Goal: Information Seeking & Learning: Learn about a topic

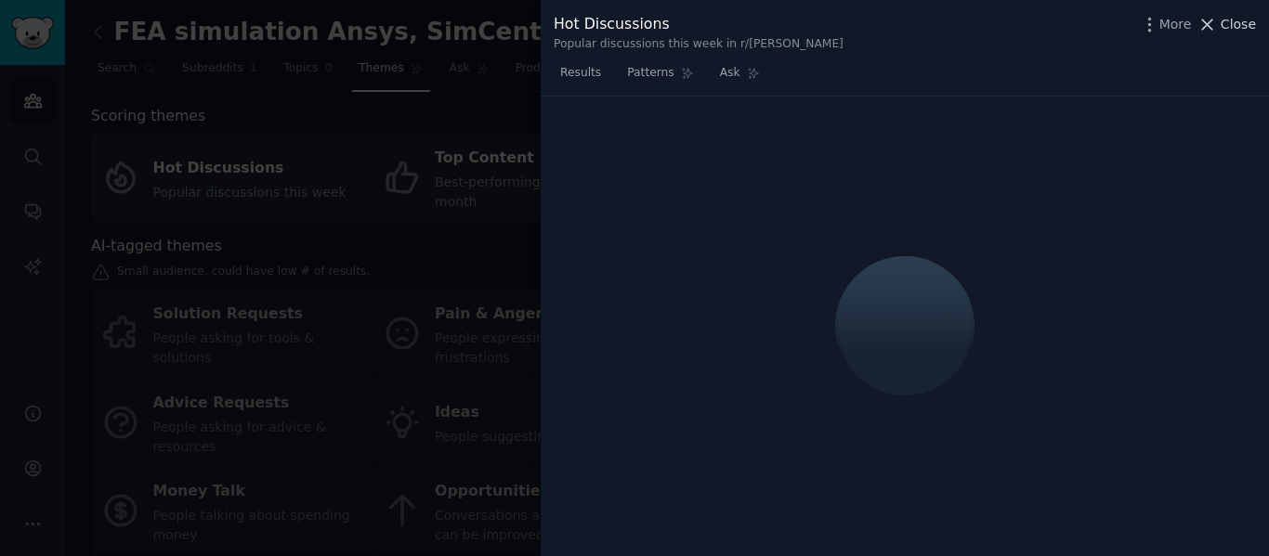
click at [1231, 21] on span "Close" at bounding box center [1237, 25] width 35 height 20
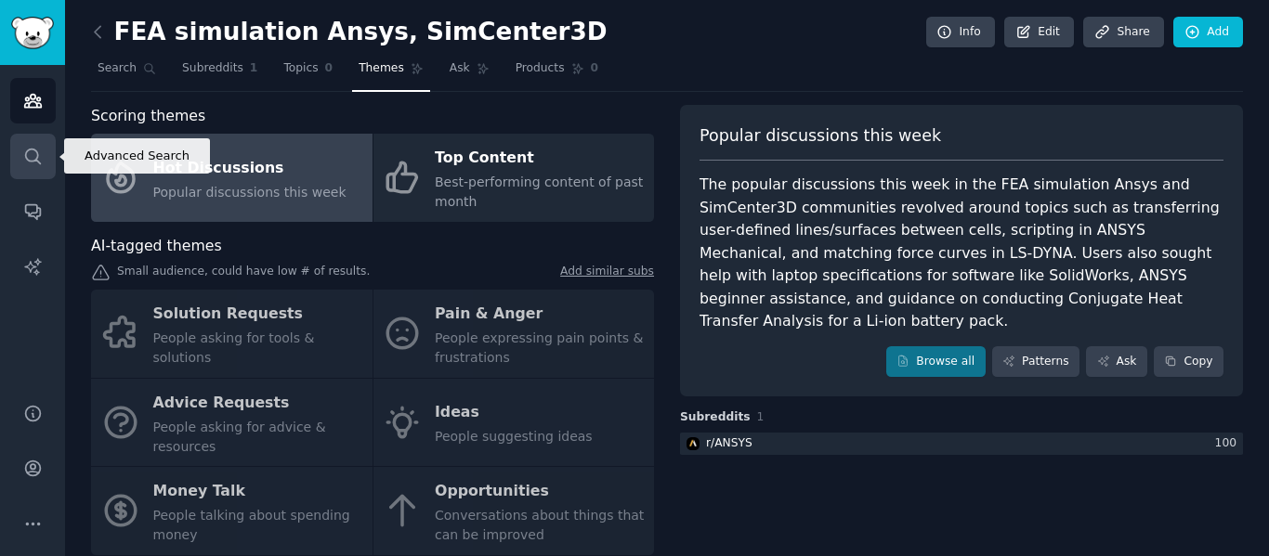
click at [40, 157] on icon "Sidebar" at bounding box center [33, 157] width 20 height 20
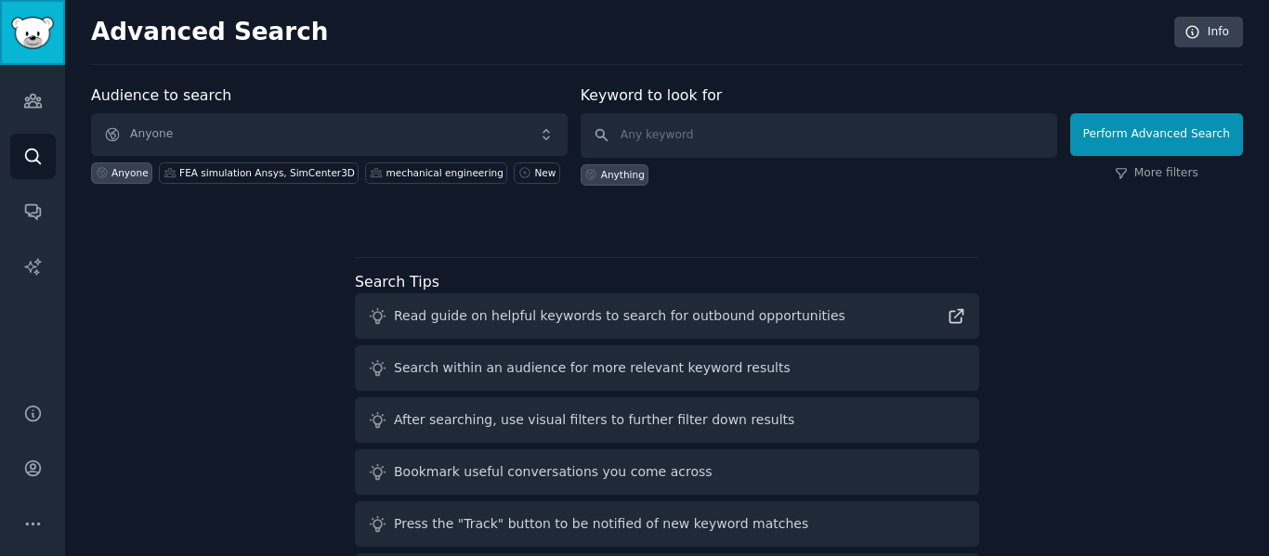
click at [15, 20] on img "Sidebar" at bounding box center [32, 33] width 43 height 33
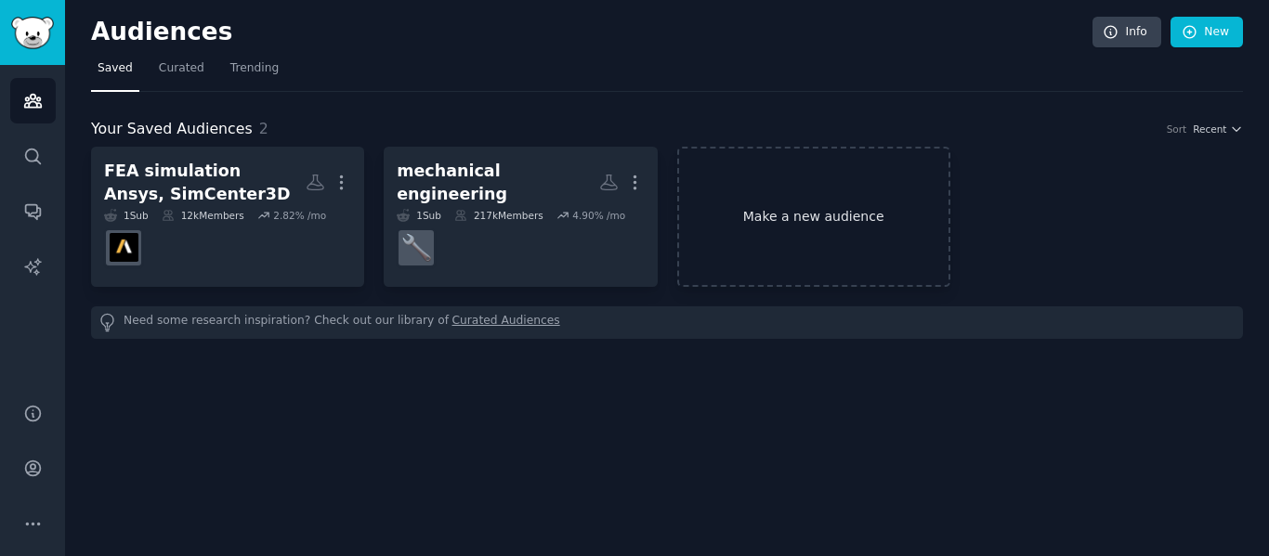
click at [799, 216] on link "Make a new audience" at bounding box center [813, 217] width 273 height 140
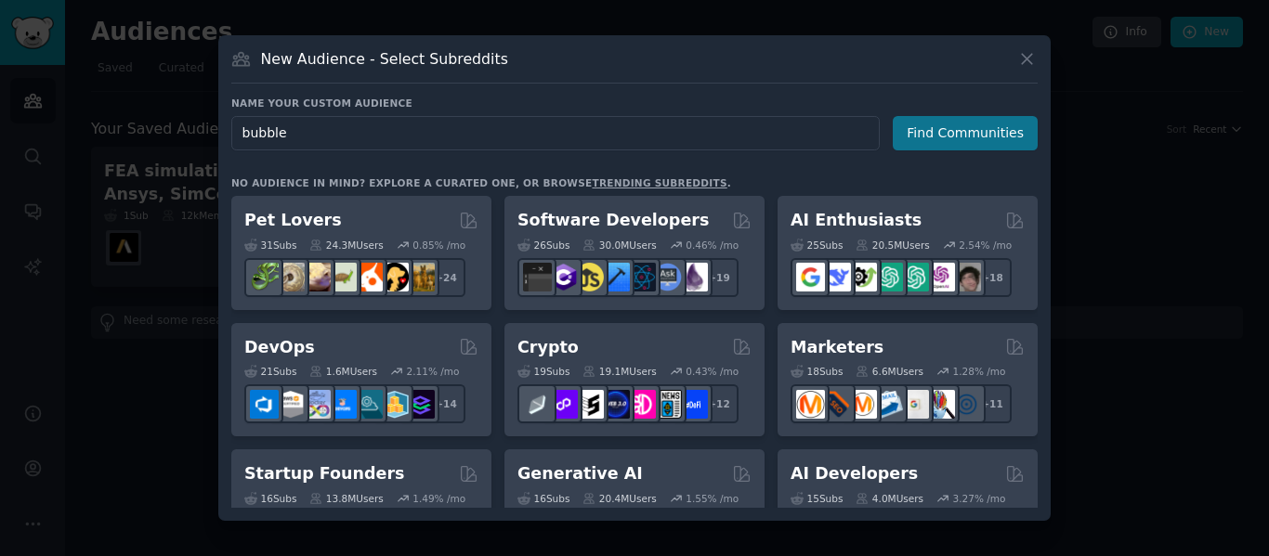
type input "bubble"
click at [983, 127] on button "Find Communities" at bounding box center [964, 133] width 145 height 34
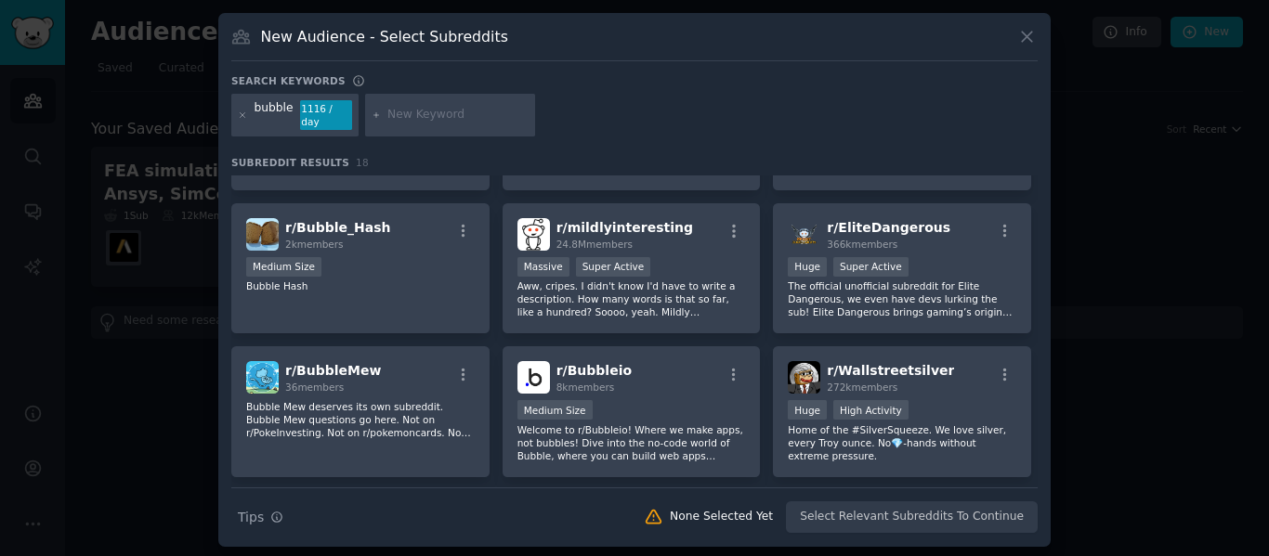
scroll to position [279, 0]
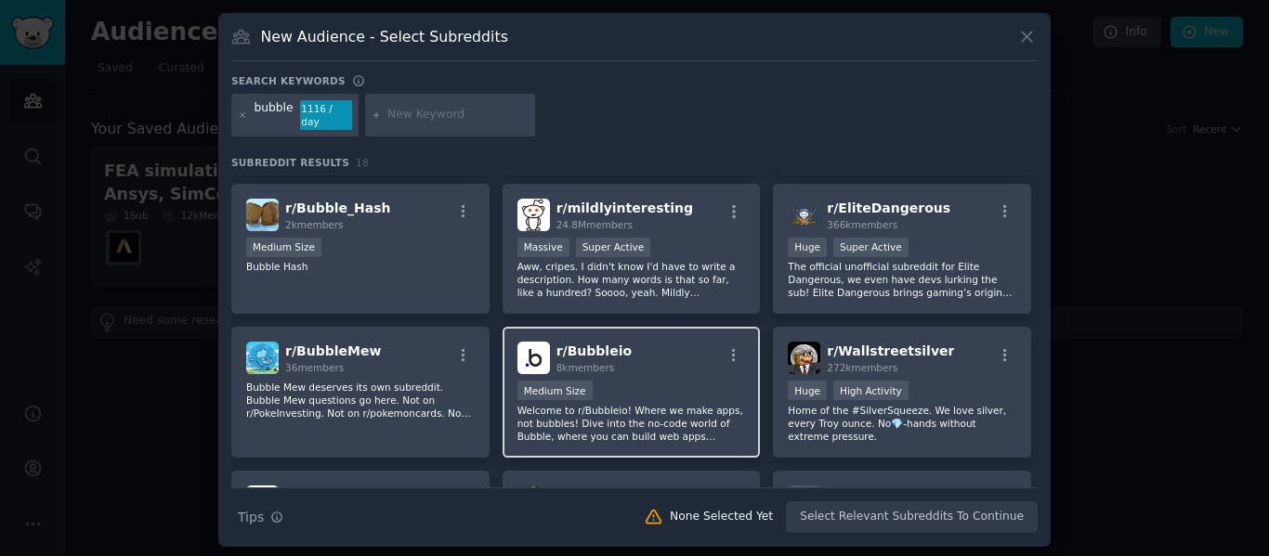
click at [639, 355] on div "r/ Bubbleio 8k members" at bounding box center [631, 358] width 228 height 33
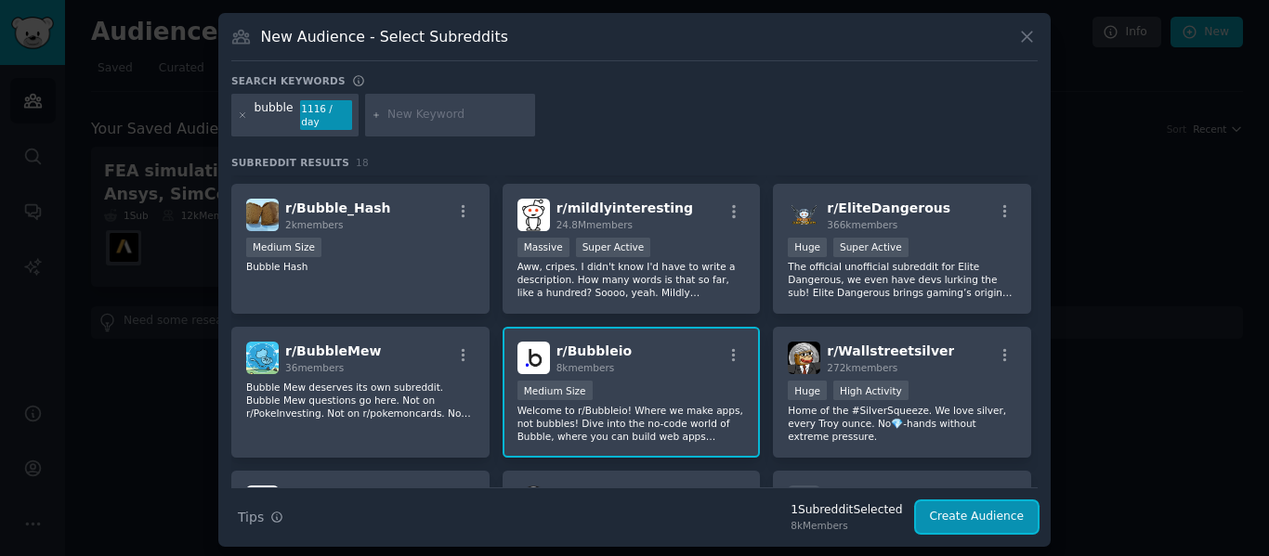
click at [987, 504] on button "Create Audience" at bounding box center [977, 517] width 123 height 32
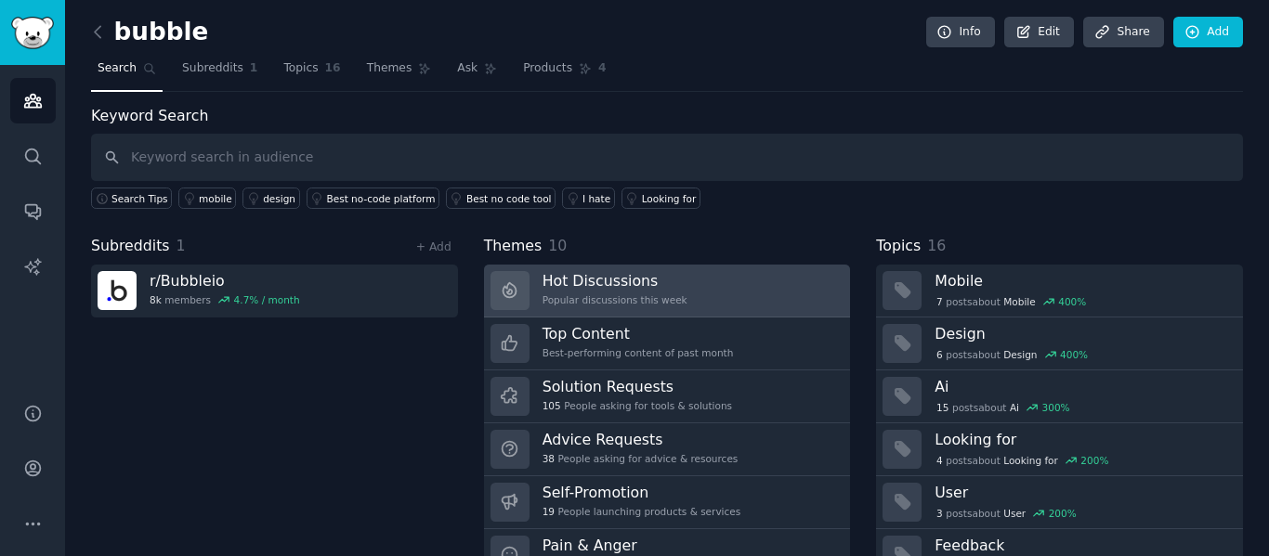
click at [623, 277] on h3 "Hot Discussions" at bounding box center [614, 281] width 145 height 20
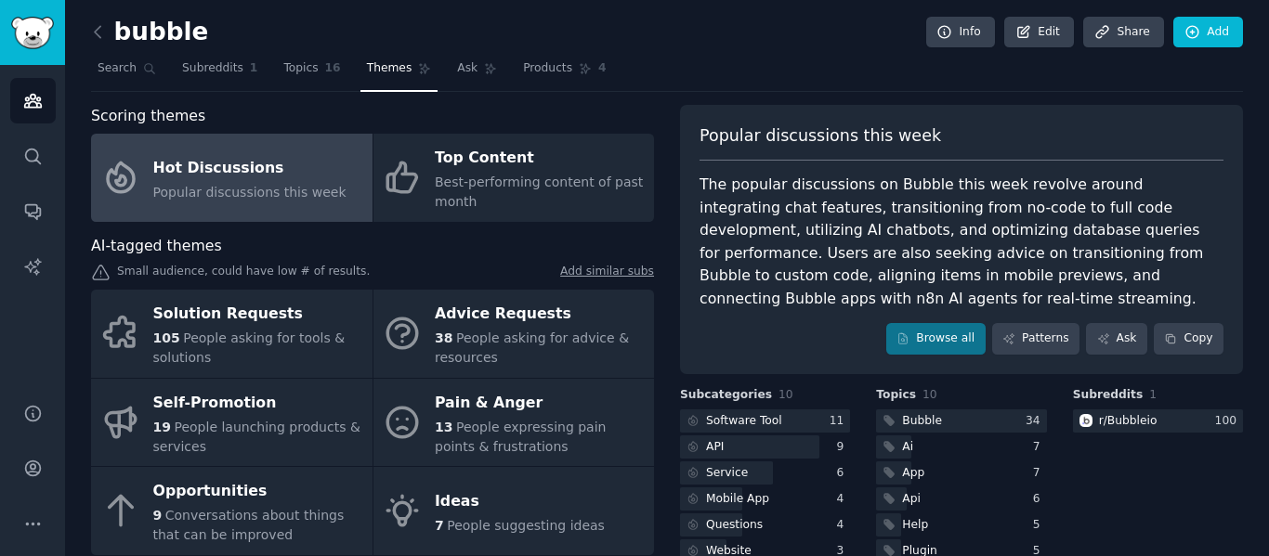
scroll to position [93, 0]
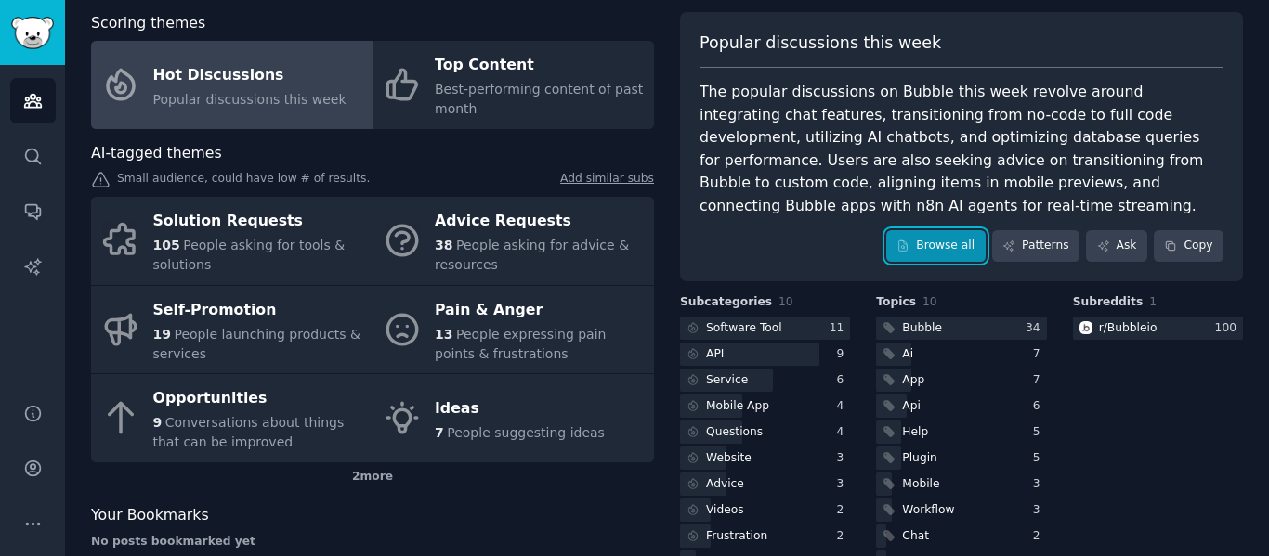
click at [944, 241] on link "Browse all" at bounding box center [935, 246] width 99 height 32
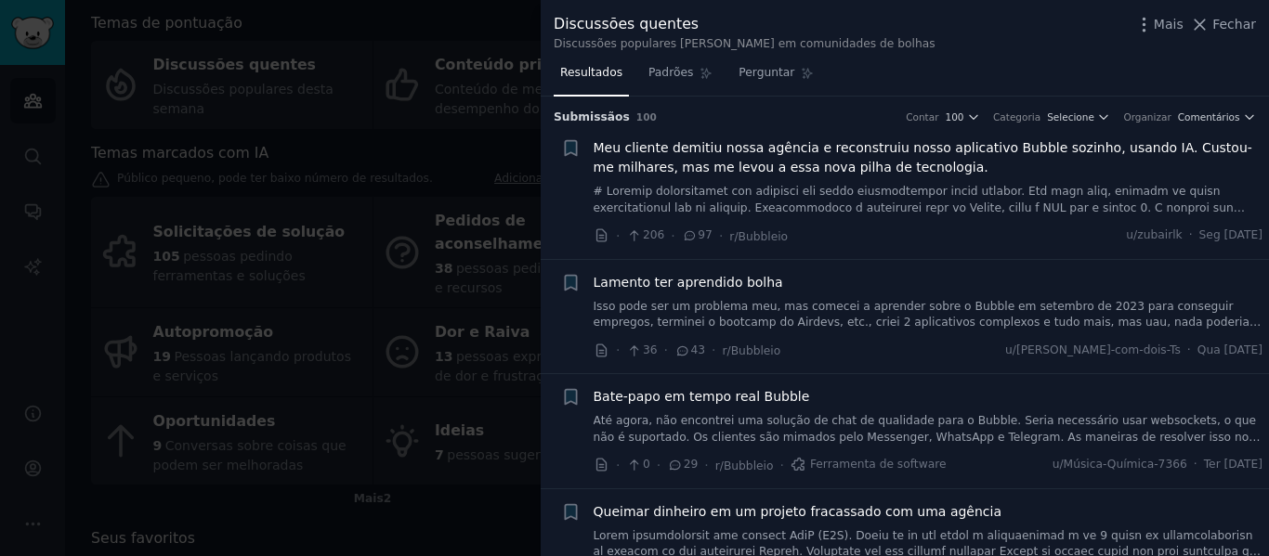
click at [850, 148] on font "Meu cliente demitiu nossa agência e reconstruiu nosso aplicativo Bubble sozinho…" at bounding box center [922, 157] width 658 height 34
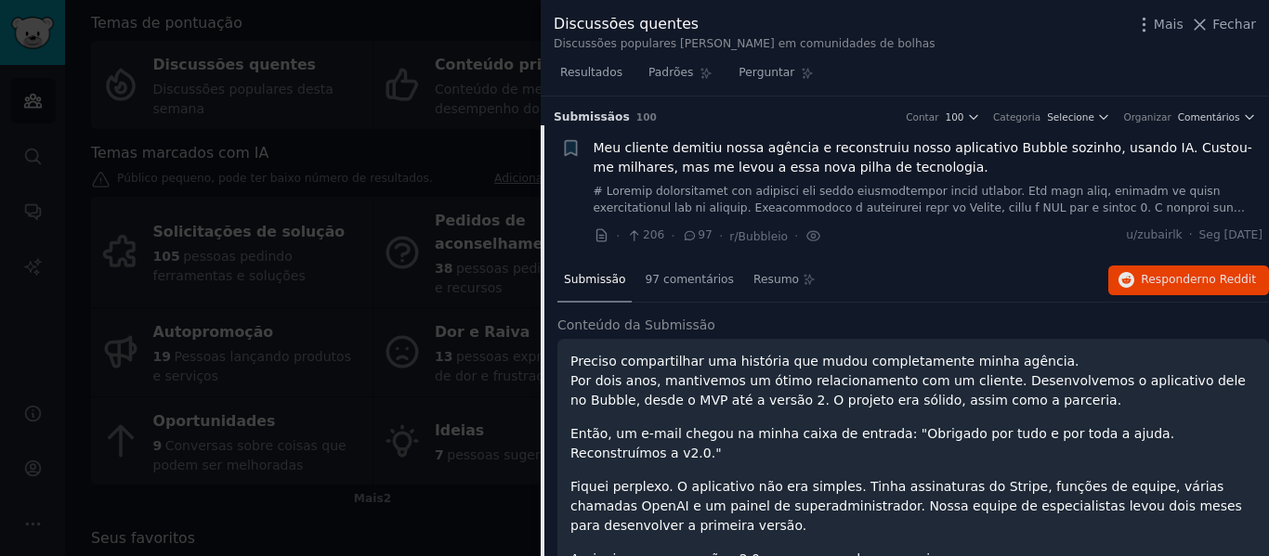
click at [802, 156] on font "Meu cliente demitiu nossa agência e reconstruiu nosso aplicativo Bubble sozinho…" at bounding box center [922, 157] width 658 height 34
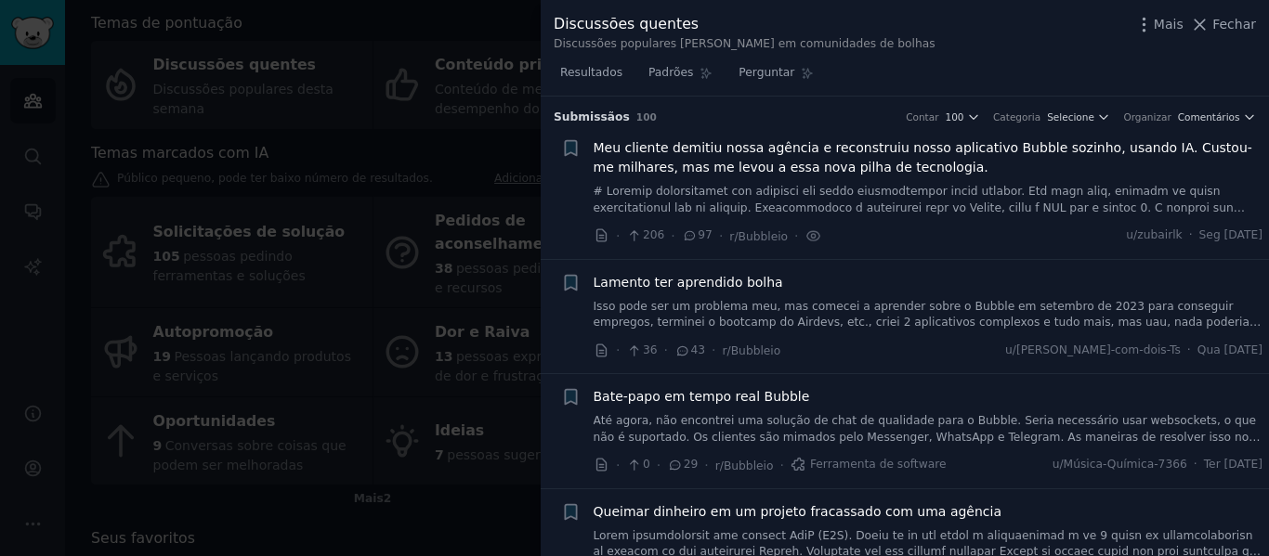
scroll to position [30, 0]
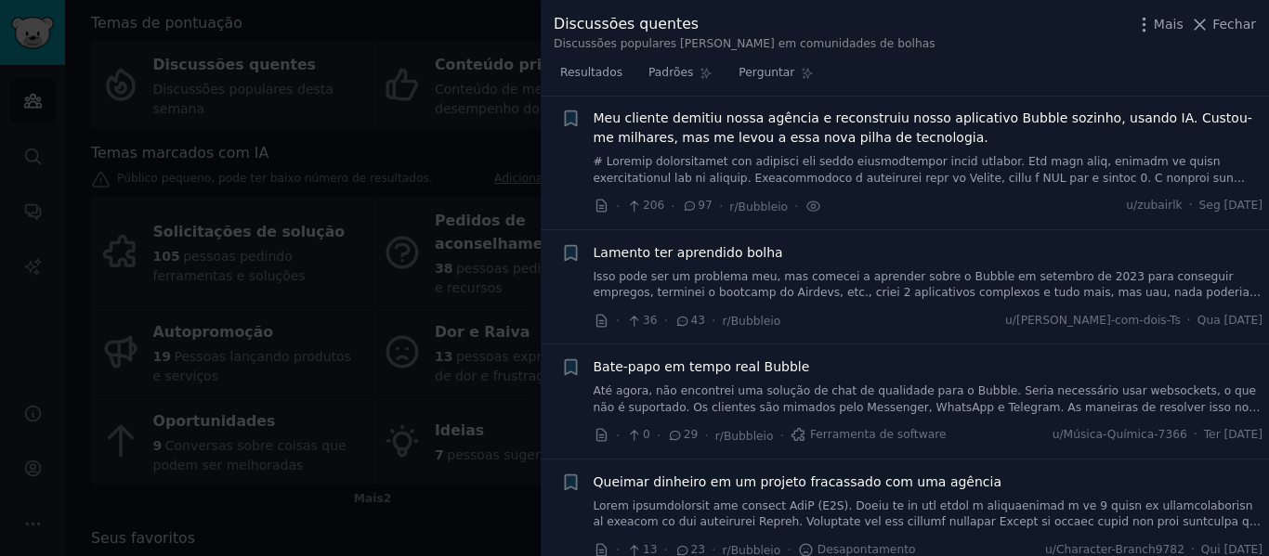
click at [802, 156] on font at bounding box center [927, 470] width 669 height 631
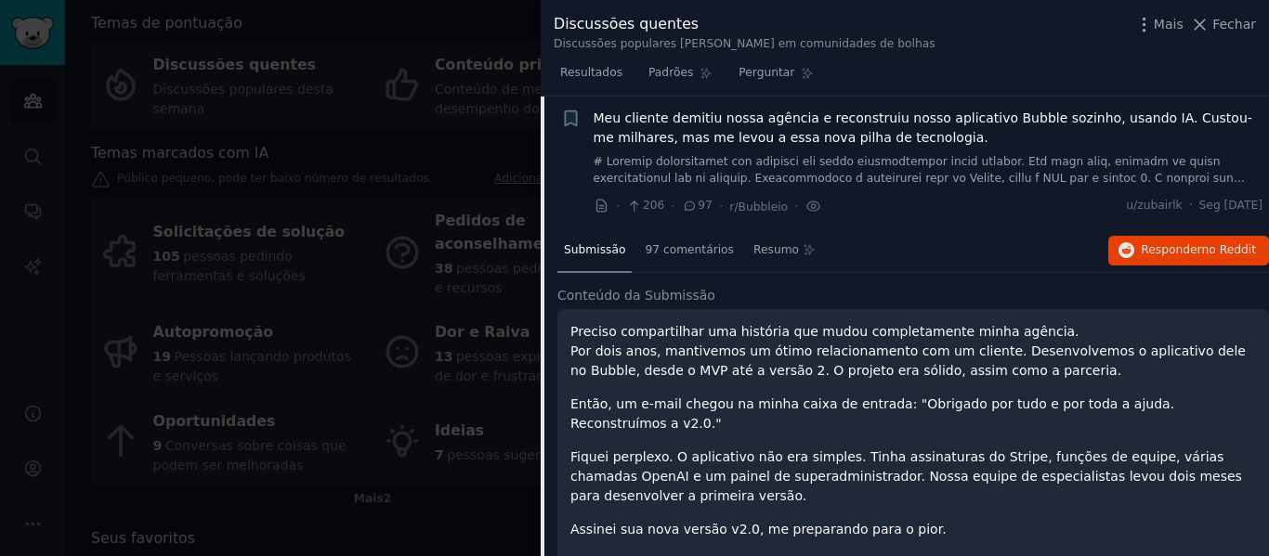
click at [1220, 180] on font at bounding box center [927, 470] width 669 height 631
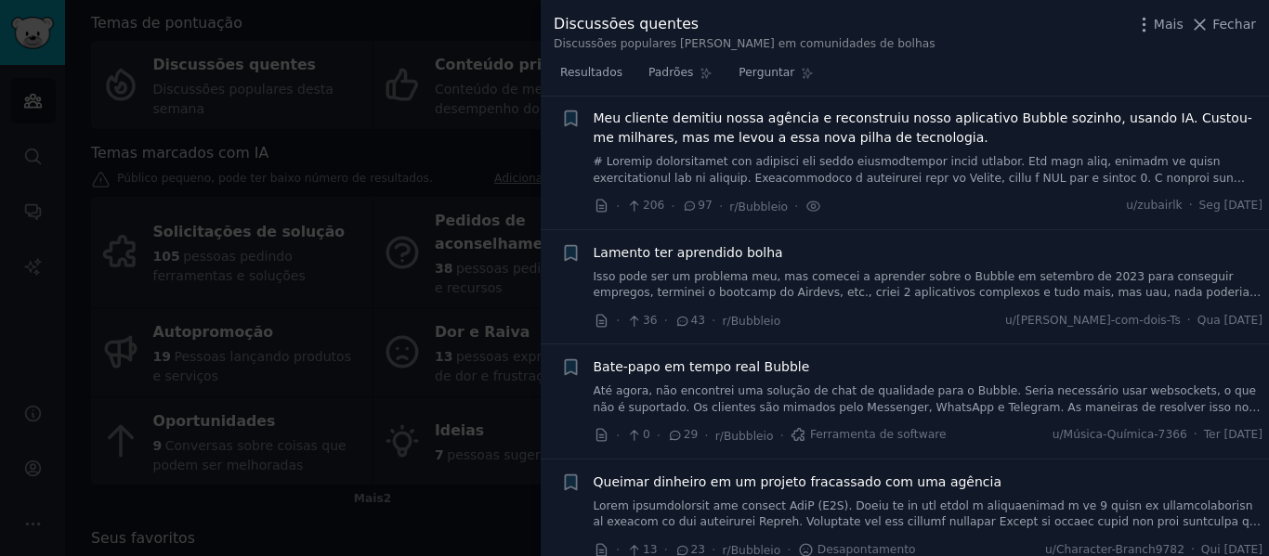
click at [1219, 180] on font at bounding box center [927, 470] width 669 height 631
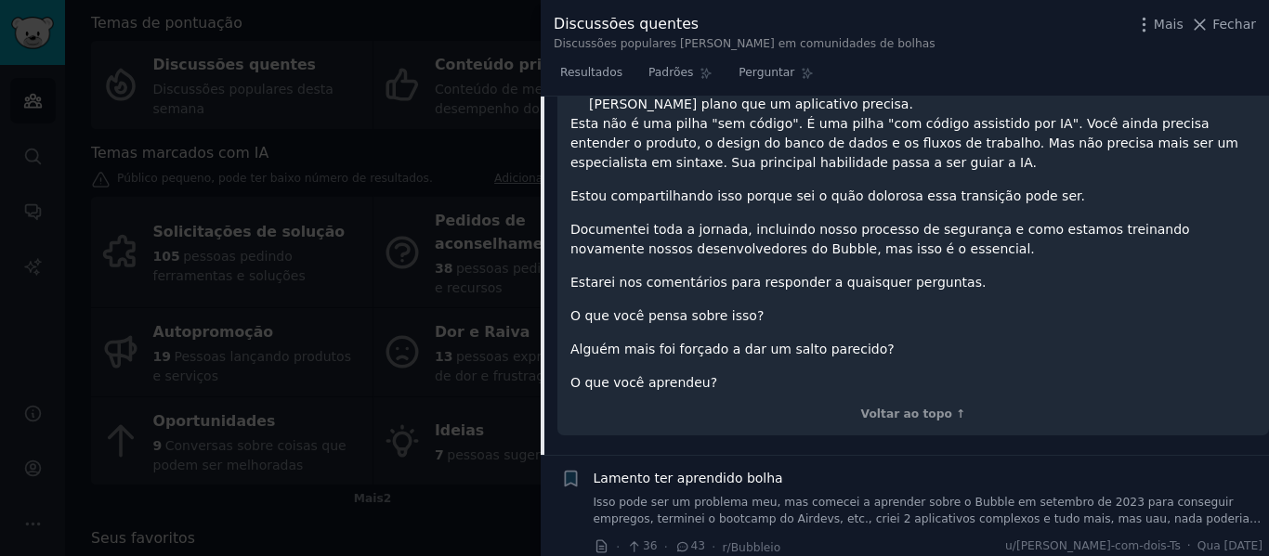
scroll to position [1330, 0]
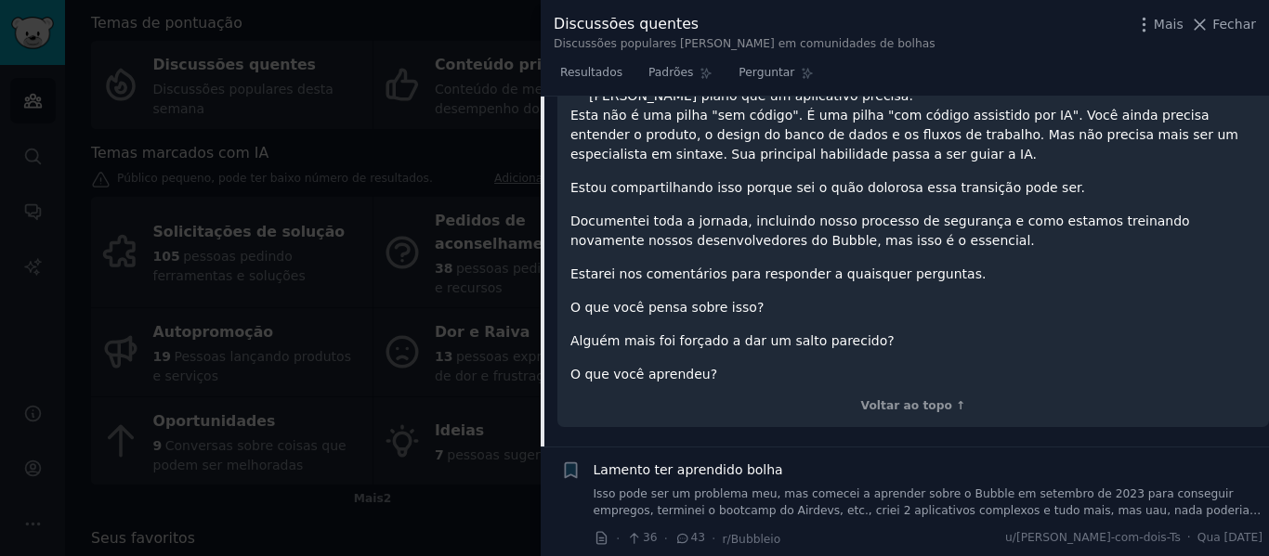
click at [968, 488] on font "Isso pode ser um problema meu, mas comecei a aprender sobre o Bubble em setembr…" at bounding box center [927, 559] width 668 height 143
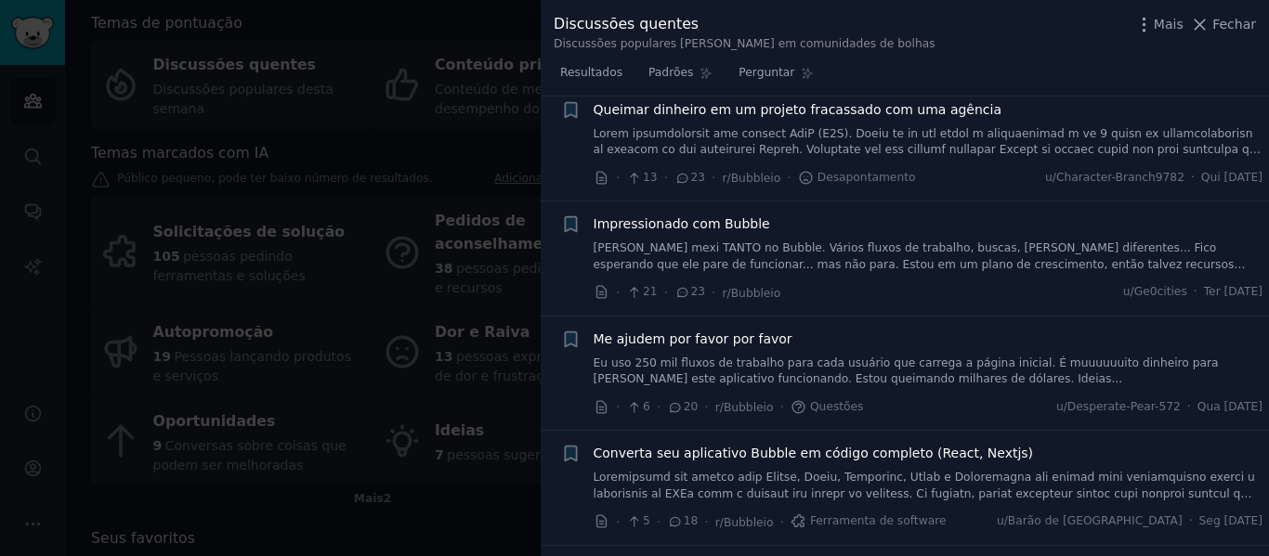
scroll to position [814, 0]
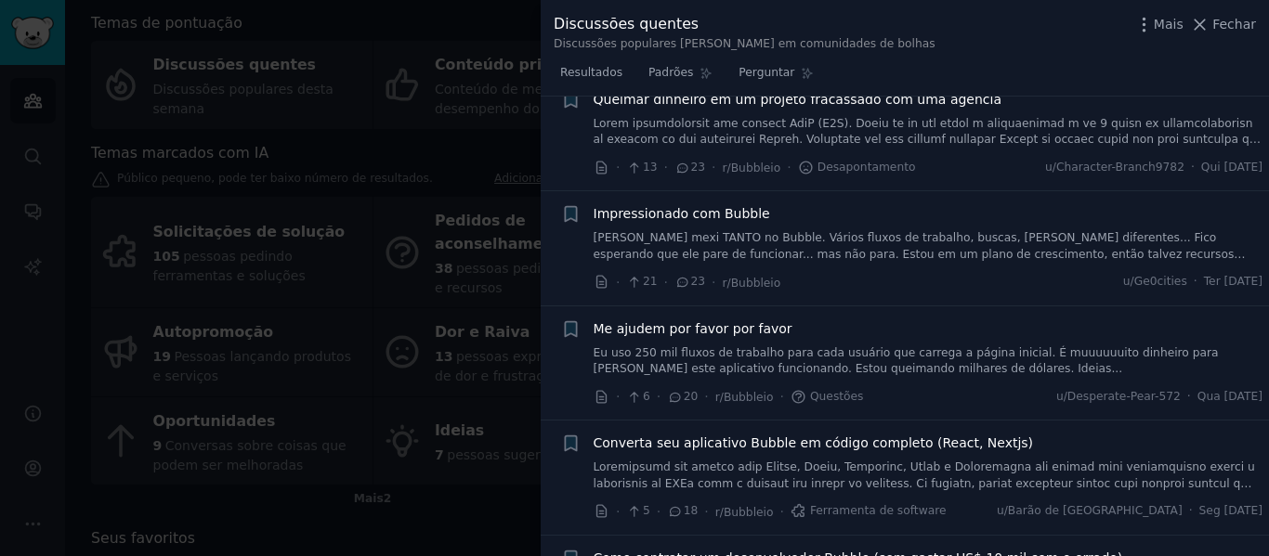
click at [794, 436] on font "Converta seu aplicativo Bubble em código completo (React, Nextjs)" at bounding box center [813, 443] width 440 height 15
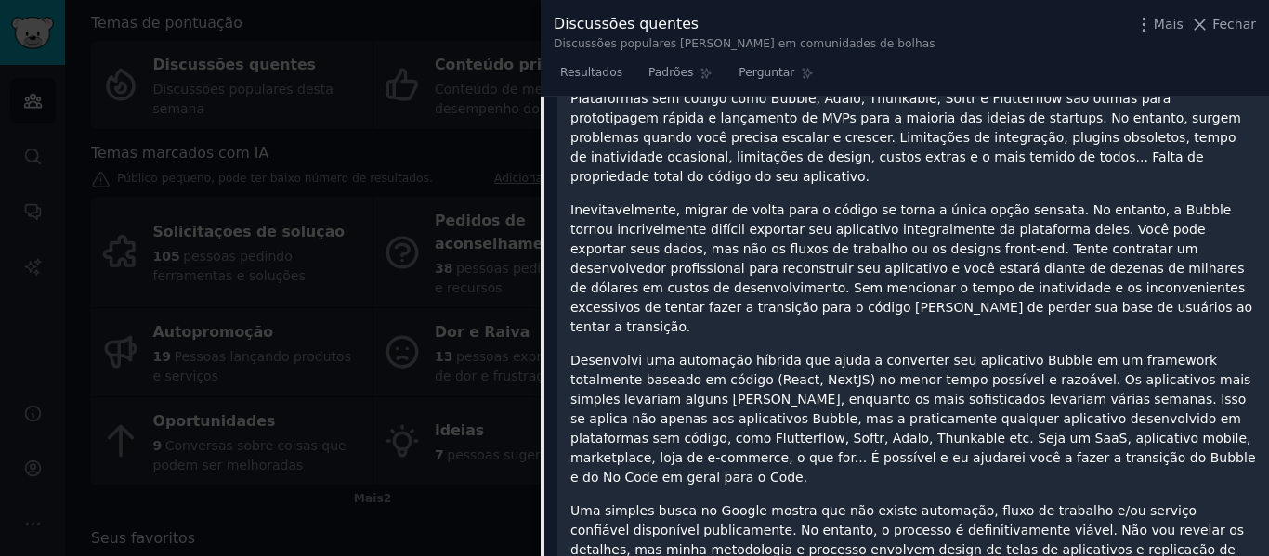
scroll to position [1016, 0]
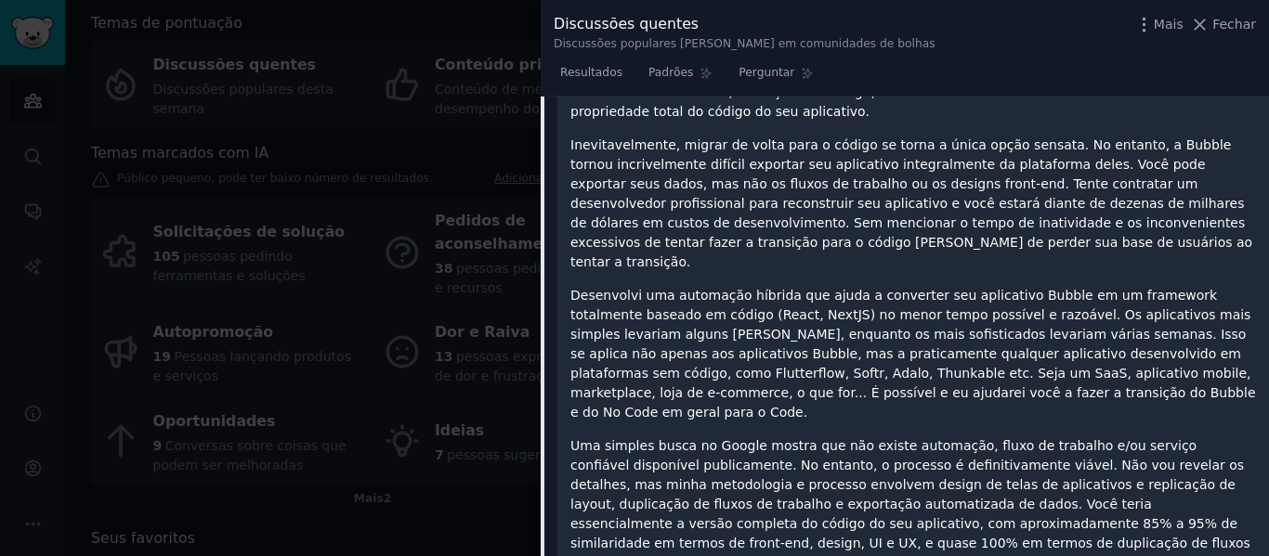
click at [991, 29] on div "Discussões quentes Discussões populares [PERSON_NAME] em comunidades de bolhas …" at bounding box center [904, 32] width 702 height 39
click at [1250, 24] on font "Fechar" at bounding box center [1234, 24] width 44 height 15
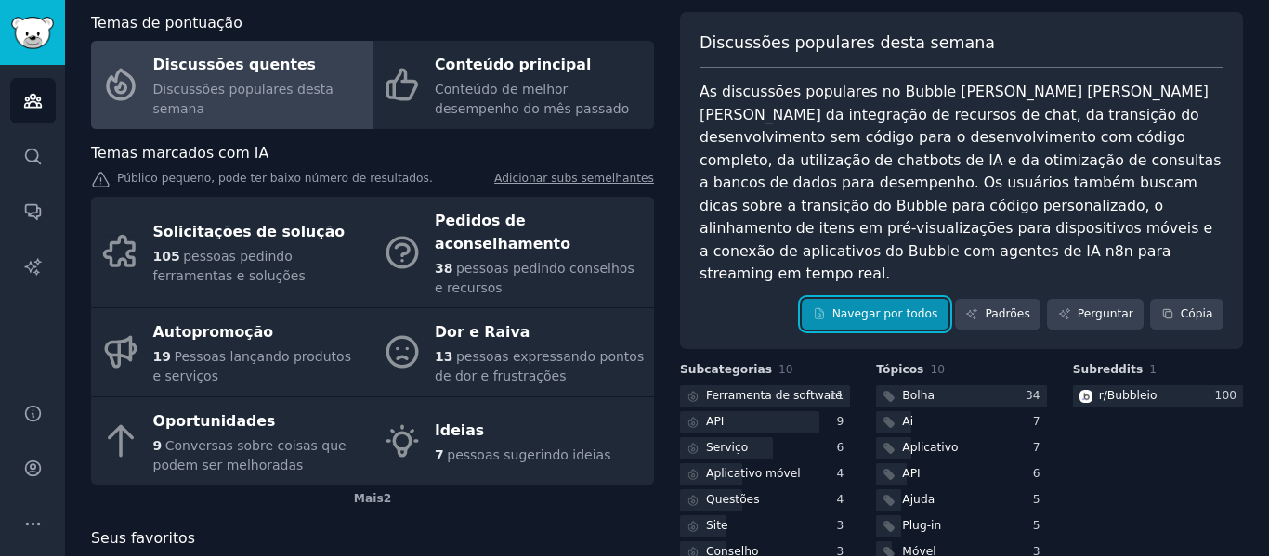
click at [877, 307] on font "Navegar por todos" at bounding box center [885, 313] width 106 height 13
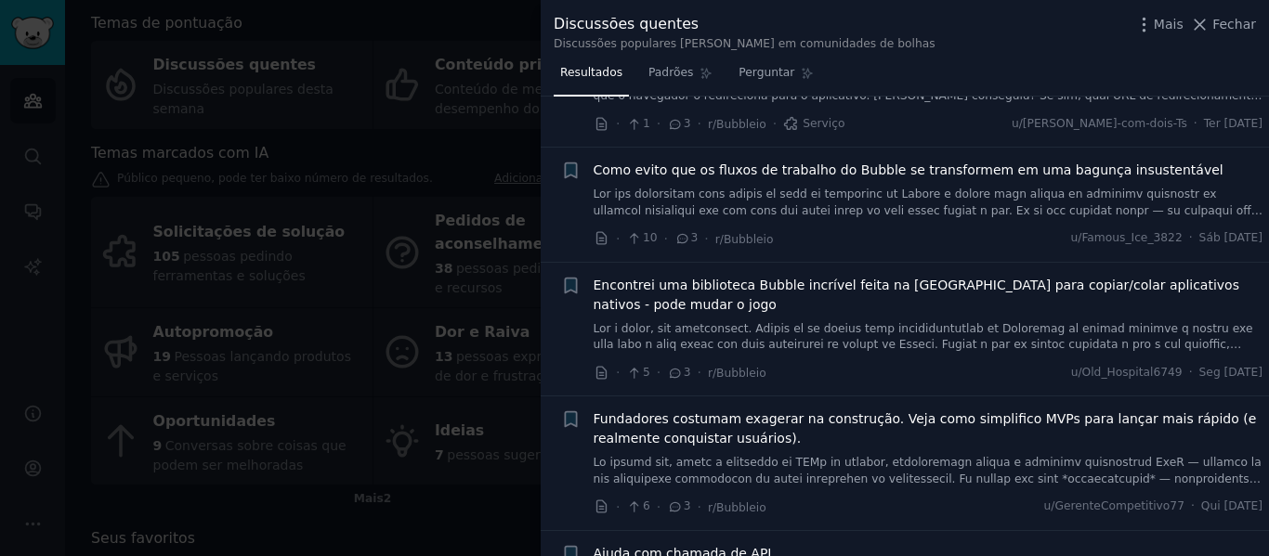
scroll to position [7058, 0]
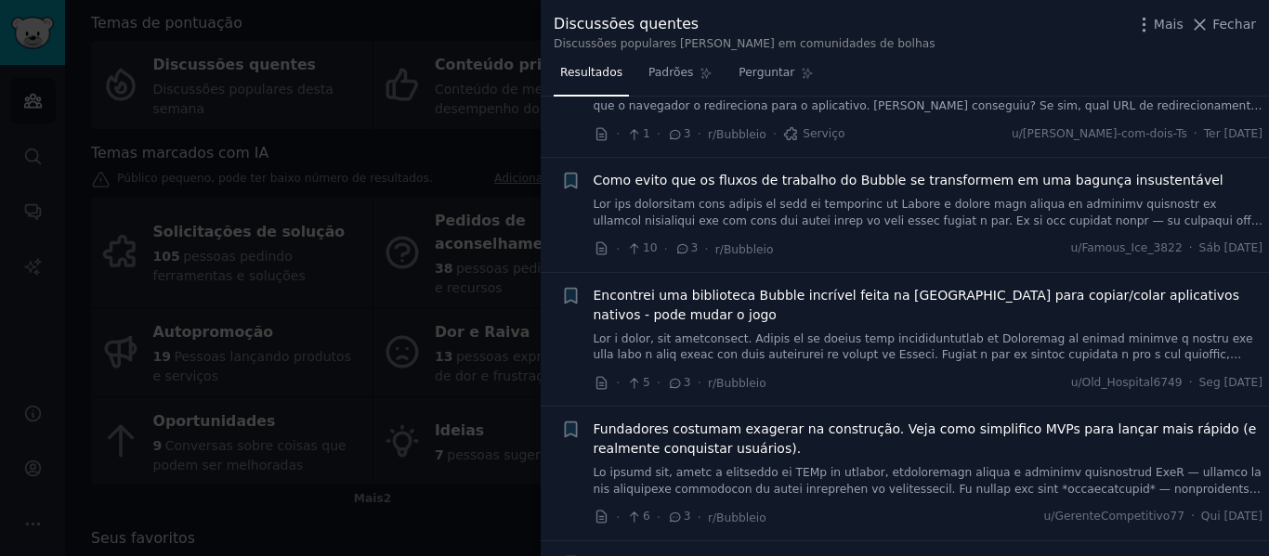
click at [480, 152] on div at bounding box center [634, 278] width 1269 height 556
